Goal: Task Accomplishment & Management: Complete application form

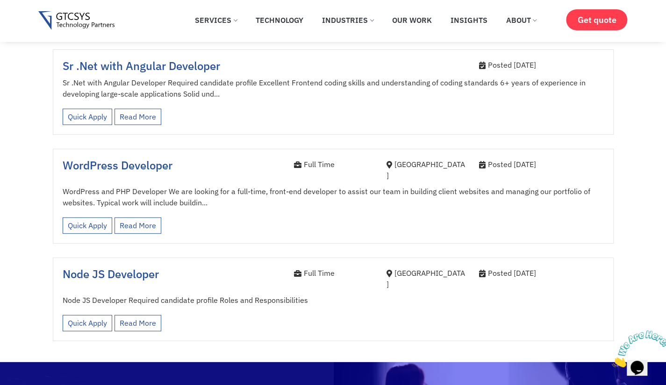
scroll to position [1455, 0]
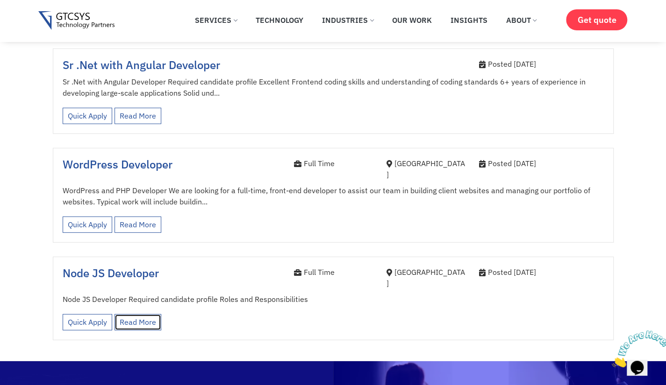
click at [136, 314] on link "Read More" at bounding box center [137, 322] width 47 height 16
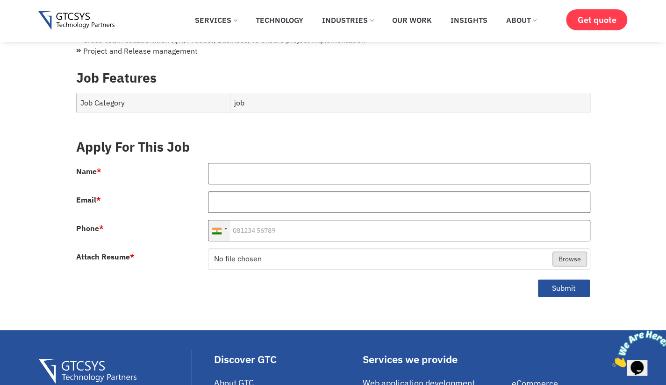
scroll to position [379, 0]
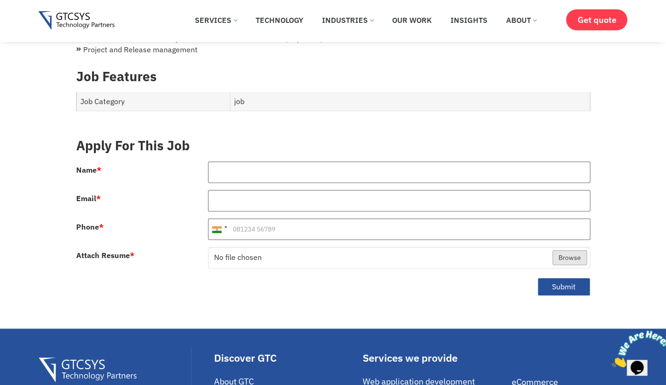
click at [300, 173] on div at bounding box center [399, 176] width 396 height 28
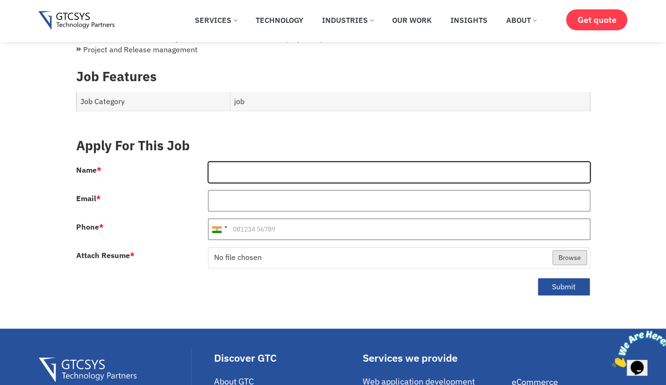
click at [286, 164] on input "Name *" at bounding box center [399, 172] width 382 height 21
type input "[PERSON_NAME]"
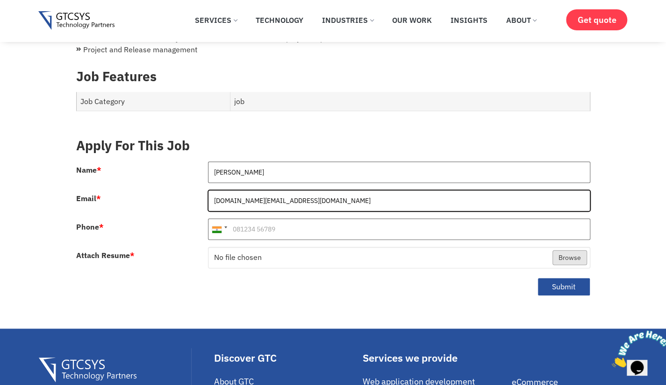
type input "[DOMAIN_NAME][EMAIL_ADDRESS][DOMAIN_NAME]"
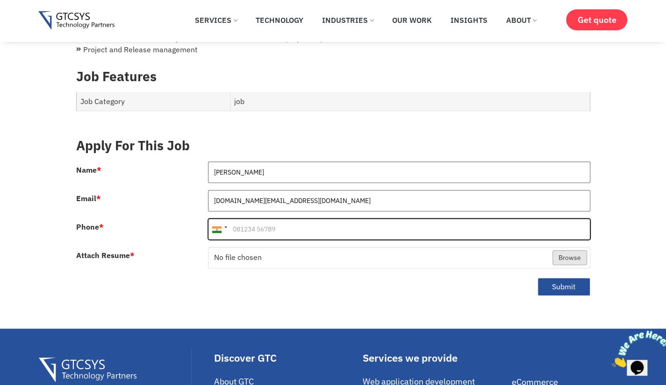
click at [311, 219] on input "Phone *" at bounding box center [399, 229] width 382 height 21
type input "7041293145"
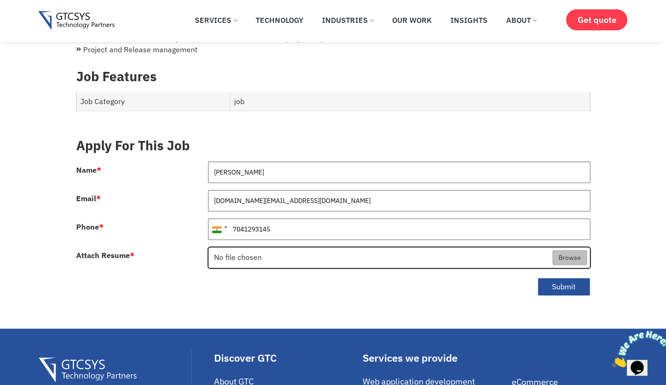
click at [300, 254] on input "Attach Resume *" at bounding box center [398, 258] width 381 height 21
type input "C:\fakepath\shivang_mokariya_cv.pdf"
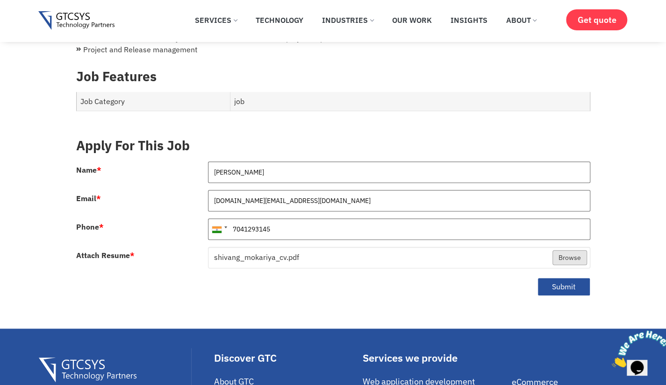
click at [508, 276] on div "Submit" at bounding box center [333, 291] width 528 height 30
click at [567, 278] on button "Submit" at bounding box center [563, 287] width 53 height 18
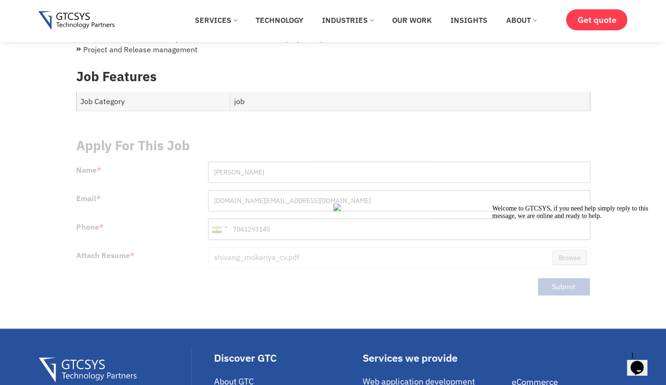
click at [492, 205] on icon "Chat attention grabber" at bounding box center [492, 205] width 0 height 0
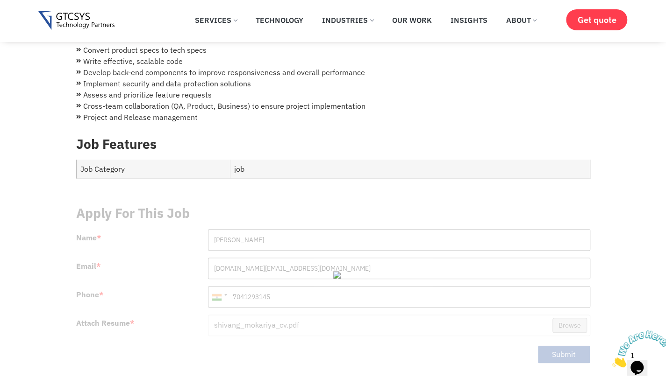
scroll to position [352, 0]
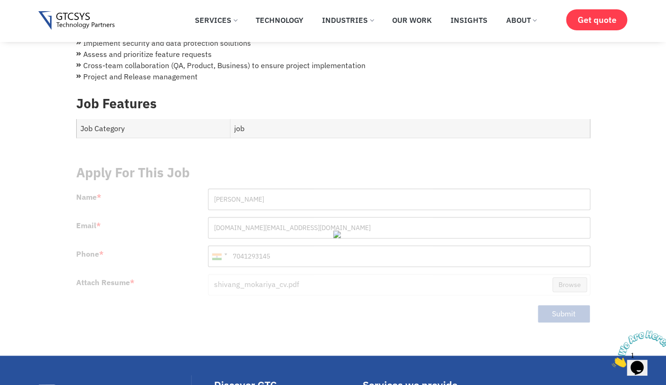
click at [563, 308] on div at bounding box center [333, 244] width 514 height 175
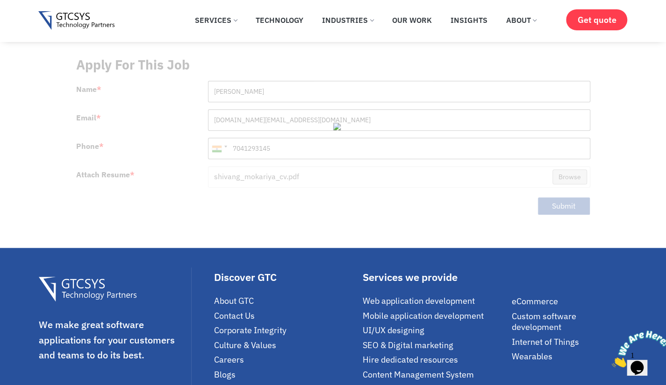
scroll to position [459, 0]
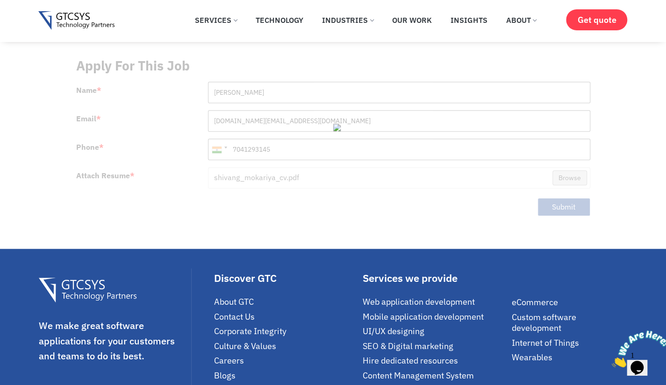
click at [333, 124] on img at bounding box center [351, 127] width 37 height 7
click at [538, 191] on div at bounding box center [333, 137] width 514 height 175
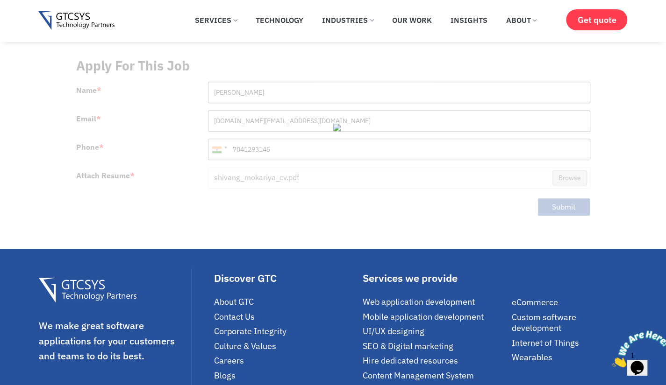
click at [538, 191] on div at bounding box center [333, 137] width 514 height 175
